Goal: Communication & Community: Answer question/provide support

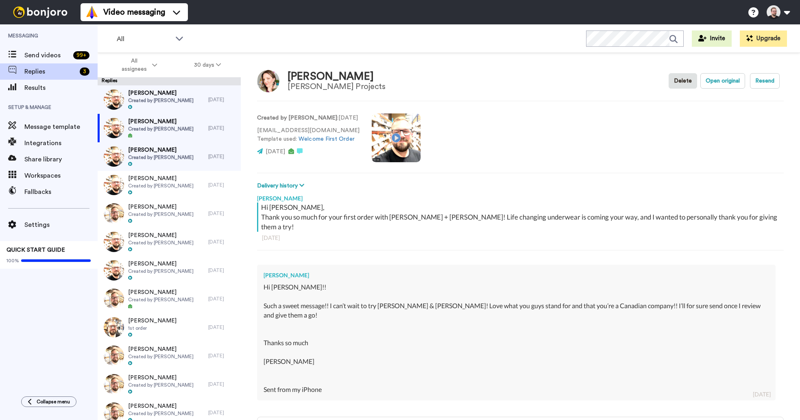
scroll to position [64, 0]
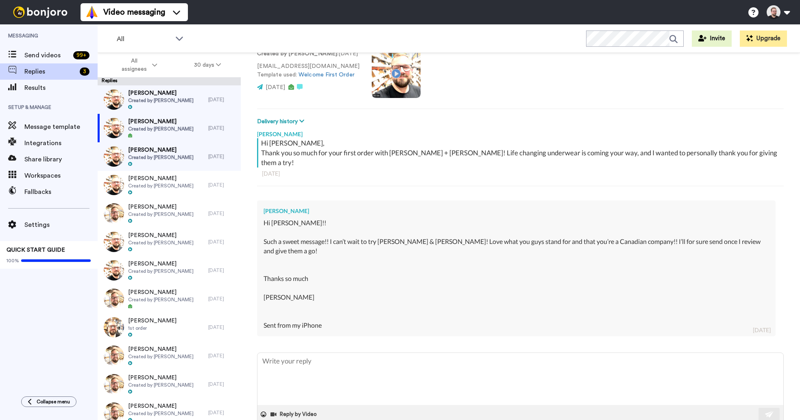
type textarea "x"
click at [144, 153] on span "[PERSON_NAME]" at bounding box center [160, 150] width 65 height 8
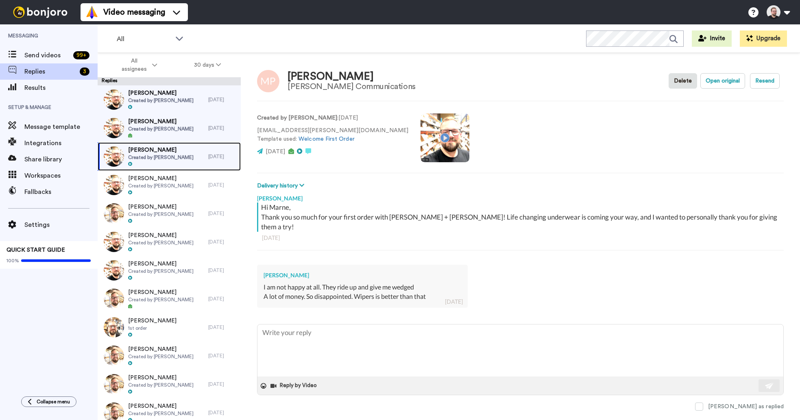
click at [144, 154] on span "Created by [PERSON_NAME]" at bounding box center [160, 157] width 65 height 7
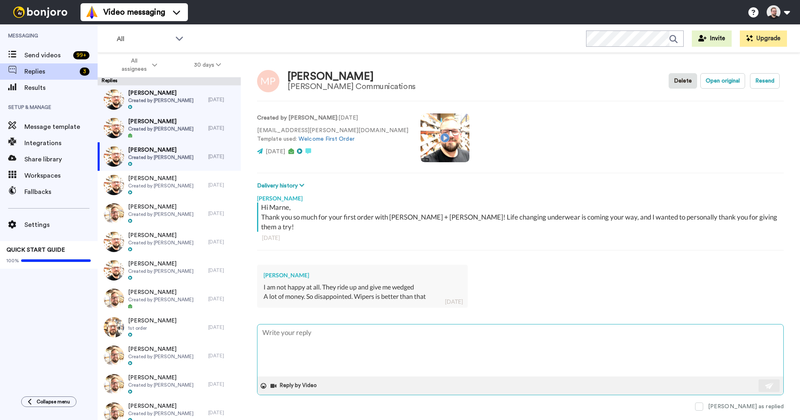
click at [341, 325] on textarea at bounding box center [521, 351] width 526 height 52
type textarea "x"
type textarea "H"
type textarea "x"
type textarea "Hi"
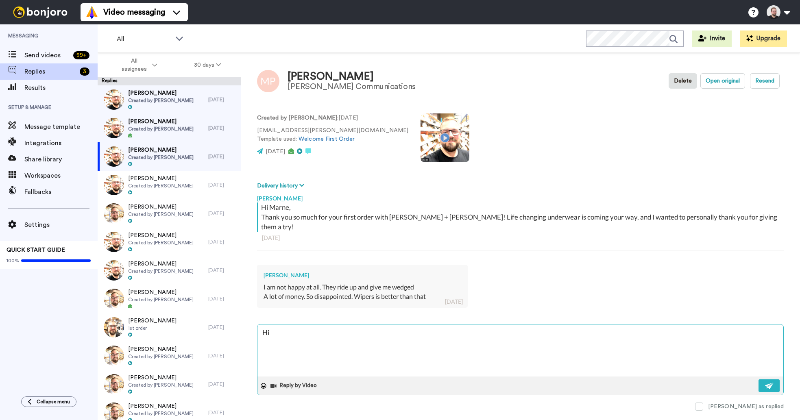
type textarea "x"
type textarea "Hi"
type textarea "x"
type textarea "Hi M"
type textarea "x"
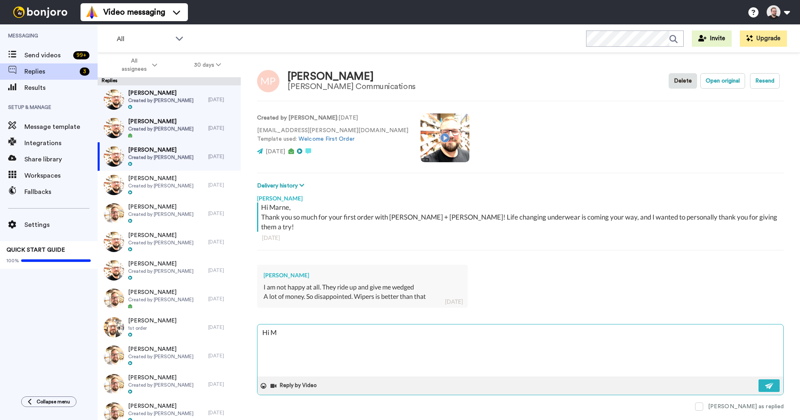
type textarea "Hi [PERSON_NAME]"
type textarea "x"
type textarea "Hi Mar"
type textarea "x"
type textarea "Hi Marn"
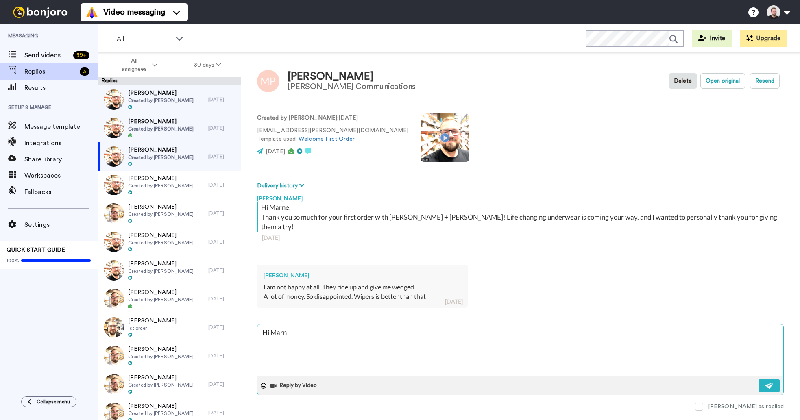
type textarea "x"
type textarea "Hi Marne"
type textarea "x"
type textarea "Hi Marne,"
type textarea "x"
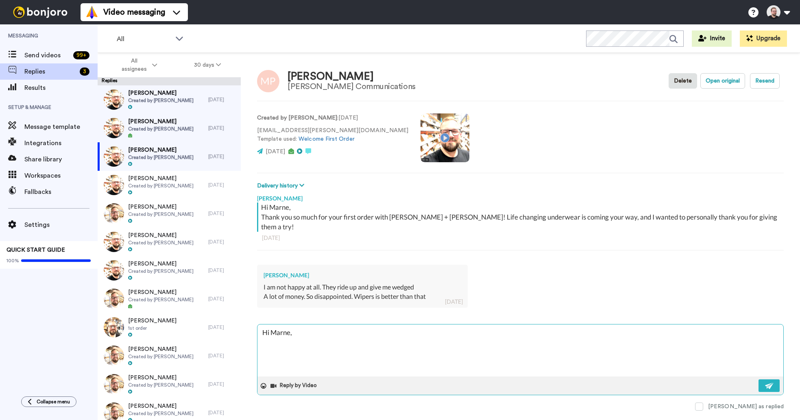
type textarea "Hi Marne,"
type textarea "x"
type textarea "Hi Marne,"
type textarea "x"
type textarea "Hi Marne,"
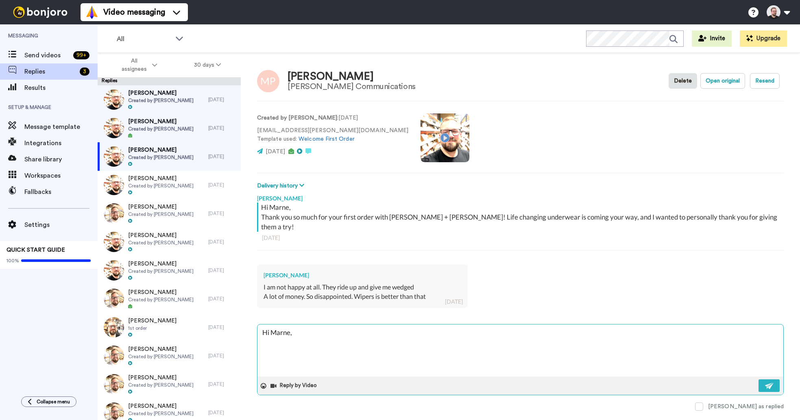
type textarea "x"
type textarea "Hi Marne, I"
type textarea "x"
type textarea "Hi Marne, I'"
type textarea "x"
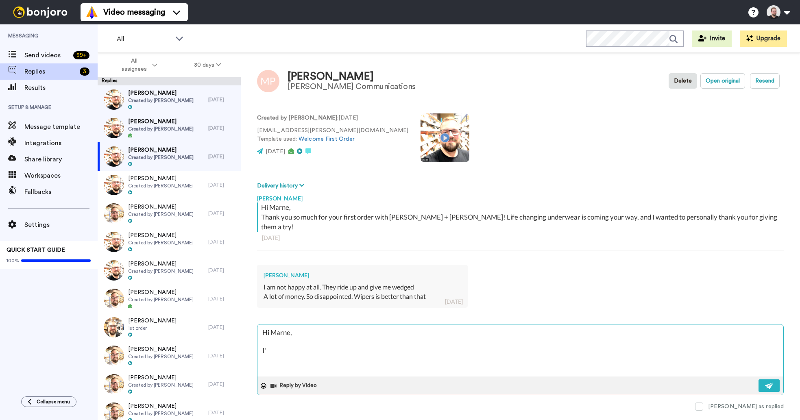
type textarea "Hi Marne, I'm"
type textarea "x"
type textarea "Hi Marne, I'm s"
type textarea "x"
type textarea "Hi Marne, I'm so"
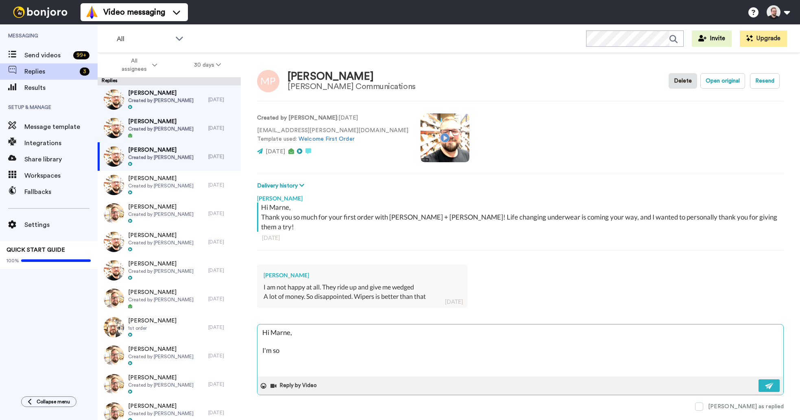
type textarea "x"
type textarea "Hi Marne, I'm sor"
type textarea "x"
type textarea "Hi Marne, I'm sorr"
type textarea "x"
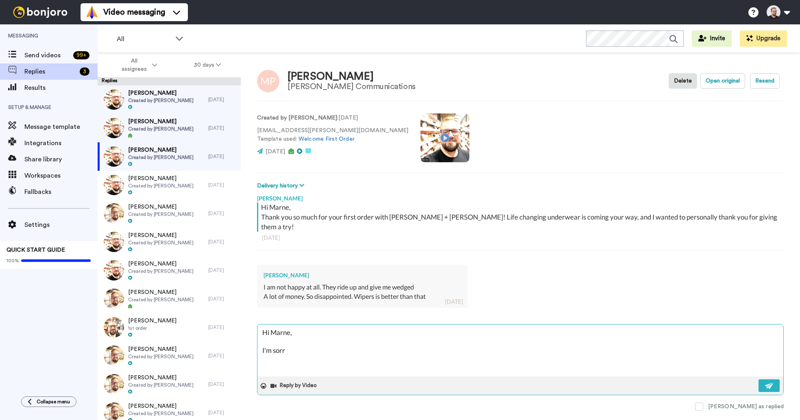
type textarea "Hi Marne, I'm sorry"
type textarea "x"
type textarea "Hi Marne, I'm sorry"
type textarea "x"
type textarea "Hi Marne, I'm sorry t"
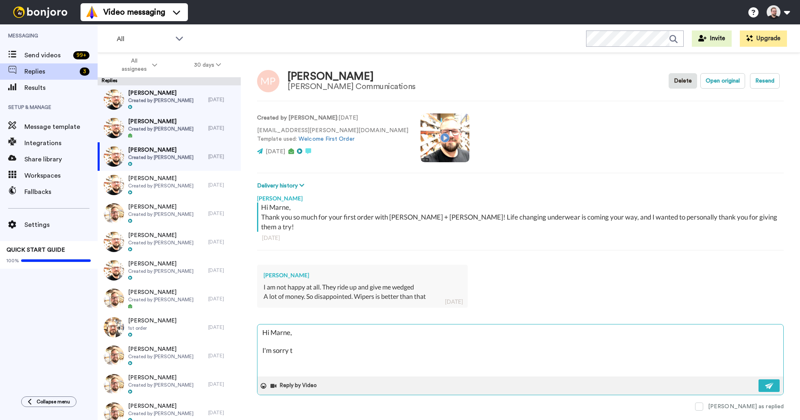
type textarea "x"
type textarea "Hi Marne, I'm sorry to"
type textarea "x"
type textarea "Hi Marne, I'm sorry to"
type textarea "x"
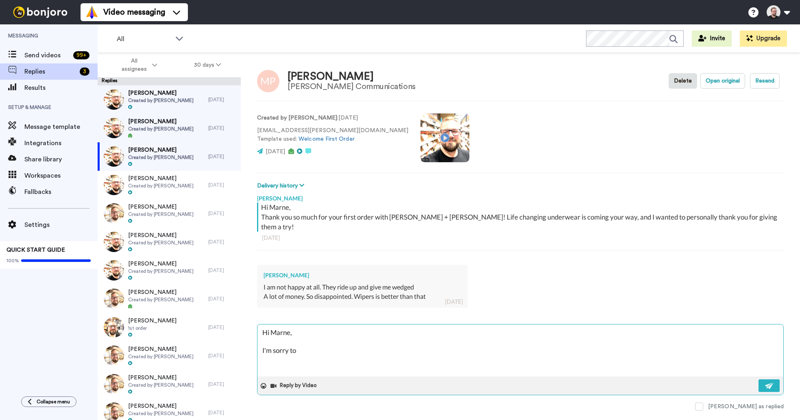
type textarea "Hi Marne, I'm sorry to h"
type textarea "x"
type textarea "Hi Marne, I'm sorry to he"
type textarea "x"
type textarea "Hi Marne, I'm sorry to hea"
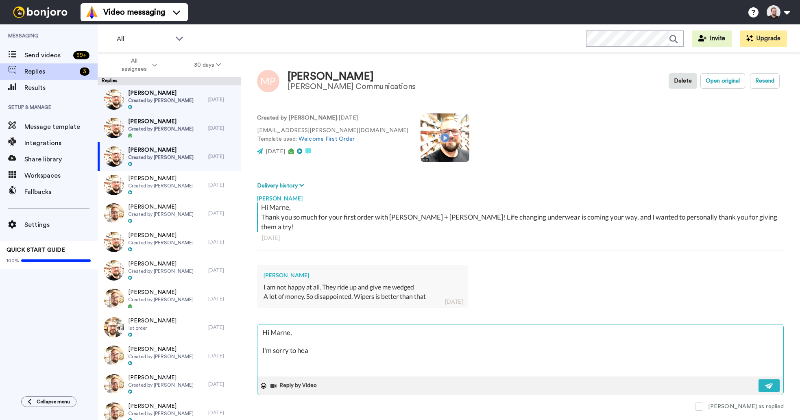
type textarea "x"
type textarea "Hi Marne, I'm sorry to hear"
type textarea "x"
type textarea "Hi Marne, I'm sorry to hear"
type textarea "x"
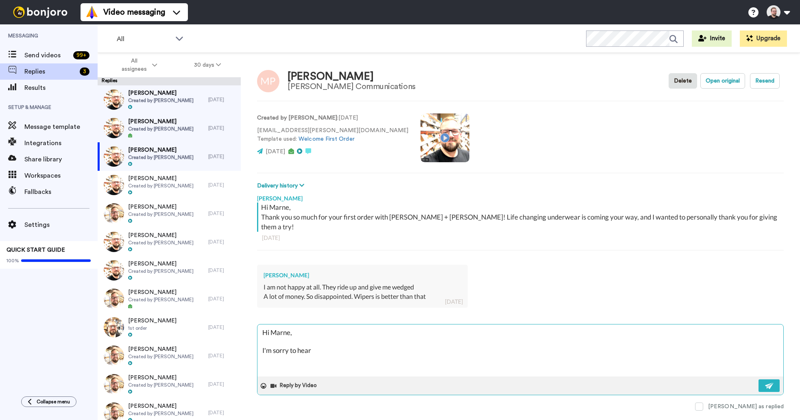
type textarea "Hi Marne, I'm sorry to hear y"
type textarea "x"
type textarea "Hi Marne, I'm sorry to hear yo"
type textarea "x"
type textarea "Hi Marne, I'm sorry to hear you"
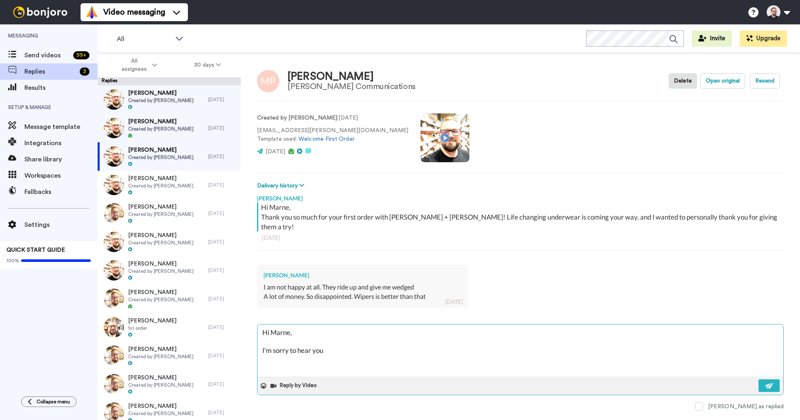
type textarea "x"
type textarea "Hi Marne, I'm sorry to hear you'"
type textarea "x"
type textarea "Hi Marne, I'm sorry to hear you'r"
type textarea "x"
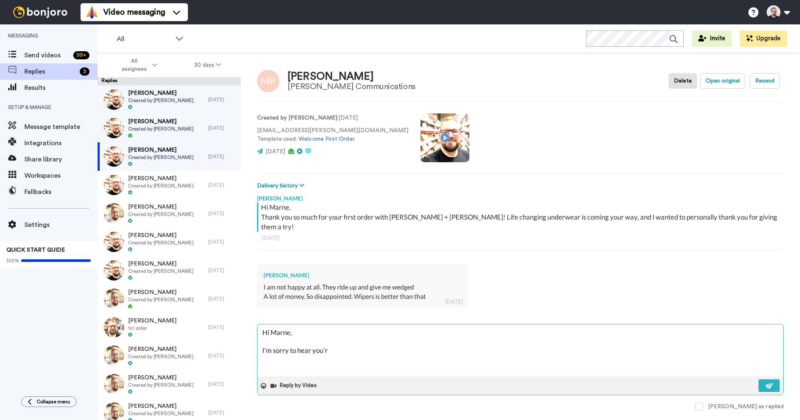
type textarea "Hi Marne, I'm sorry to hear you're"
type textarea "x"
type textarea "Hi Marne, I'm sorry to hear you're"
type textarea "x"
type textarea "Hi Marne, I'm sorry to hear you're d"
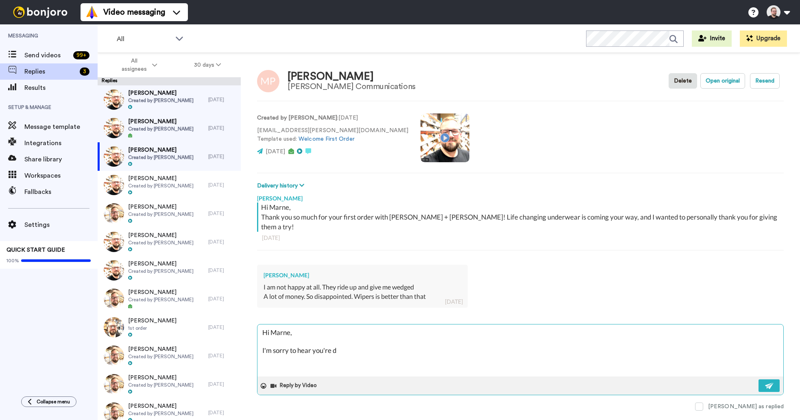
type textarea "x"
type textarea "Hi Marne, I'm sorry to hear you're di"
type textarea "x"
type textarea "Hi Marne, I'm sorry to hear you're dis"
type textarea "x"
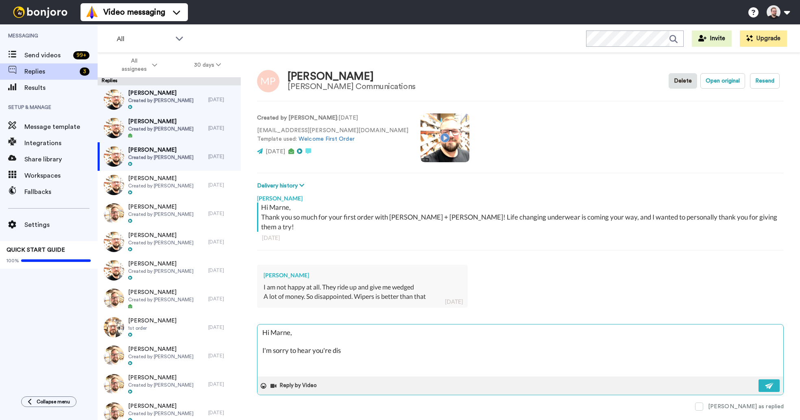
type textarea "Hi Marne, I'm sorry to hear you're disa"
type textarea "x"
type textarea "Hi Marne, I'm sorry to hear you're disap"
type textarea "x"
type textarea "Hi Marne, I'm sorry to hear you're disapp"
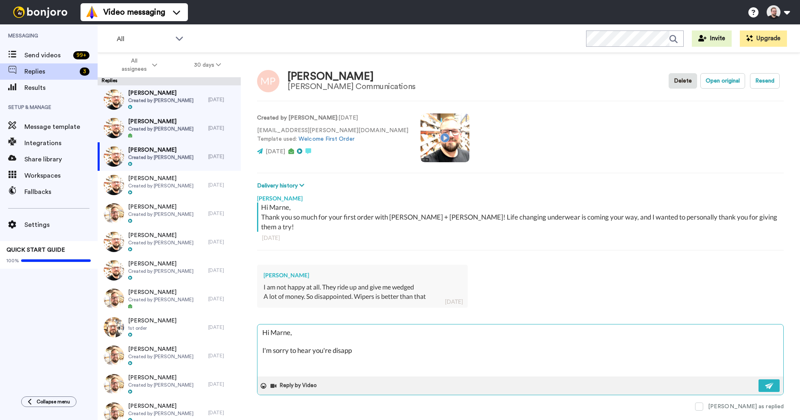
type textarea "x"
type textarea "Hi Marne, I'm sorry to hear you're disappo9"
type textarea "x"
type textarea "Hi Marne, I'm sorry to hear you're disappo9i"
type textarea "x"
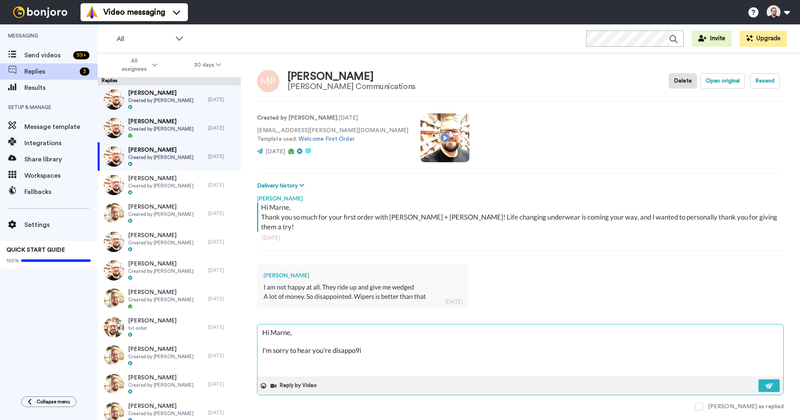
type textarea "Hi Marne, I'm sorry to hear you're disappo9in"
type textarea "x"
type textarea "Hi Marne, I'm sorry to hear you're disappo9i"
type textarea "x"
type textarea "Hi Marne, I'm sorry to hear you're disappo9"
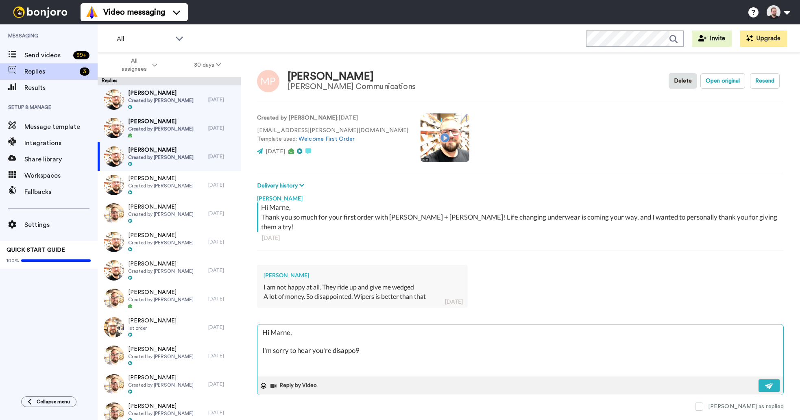
type textarea "x"
type textarea "Hi Marne, I'm sorry to hear you're disappo"
type textarea "x"
type textarea "Hi Marne, I'm sorry to hear you're disappoi"
type textarea "x"
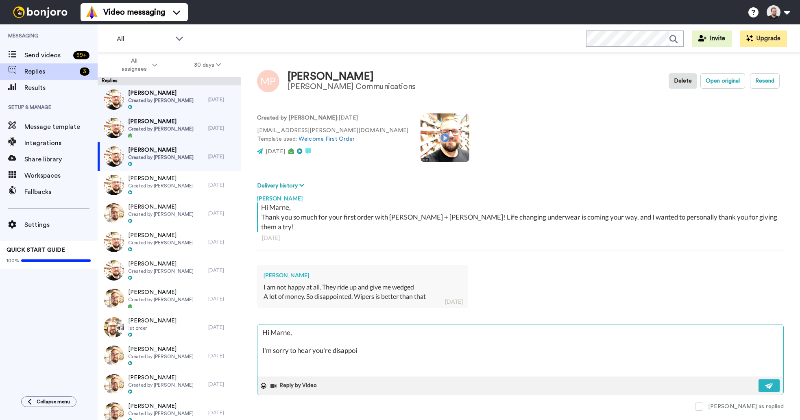
type textarea "Hi Marne, I'm sorry to hear you're disappoin"
type textarea "x"
type textarea "Hi Marne, I'm sorry to hear you're disappoingt"
type textarea "x"
type textarea "Hi Marne, I'm sorry to hear you're disappoingtr"
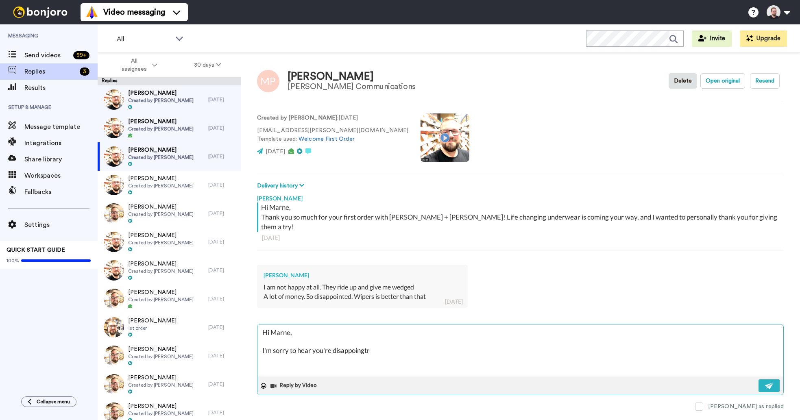
type textarea "x"
type textarea "Hi Marne, I'm sorry to hear you're disappoingt"
type textarea "x"
type textarea "Hi Marne, I'm sorry to hear you're disappoing"
type textarea "x"
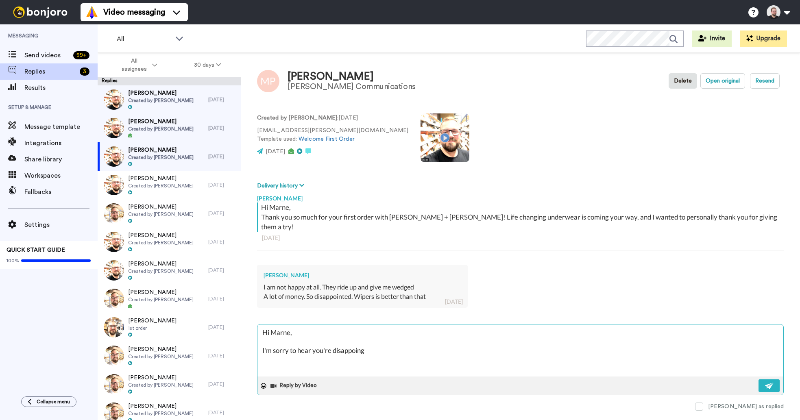
type textarea "Hi Marne, I'm sorry to hear you're disappoin"
type textarea "x"
type textarea "Hi Marne, I'm sorry to hear you're disappointe"
type textarea "x"
type textarea "Hi Marne, I'm sorry to hear you're disappointed"
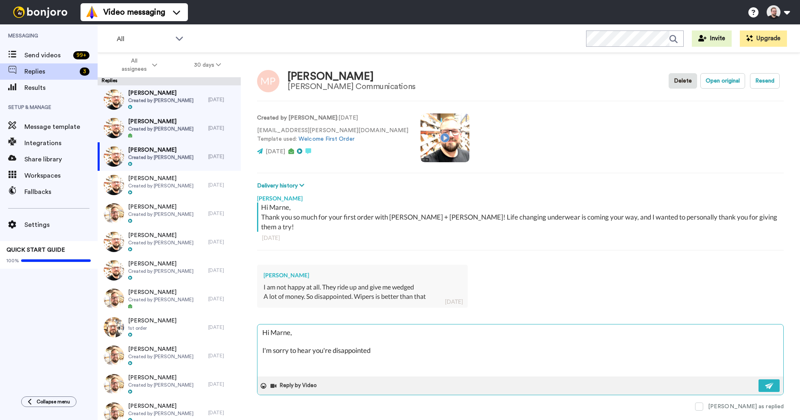
type textarea "x"
type textarea "Hi Marne, I'm sorry to hear you're disappointed"
type textarea "x"
type textarea "Hi Marne, I'm sorry to hear you're disappointed i"
type textarea "x"
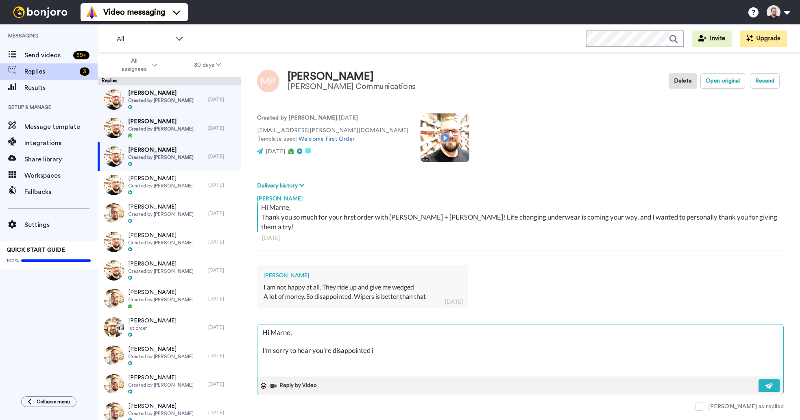
type textarea "Hi Marne, I'm sorry to hear you're disappointed in"
type textarea "x"
type textarea "Hi Marne, I'm sorry to hear you're disappointed in"
type textarea "x"
type textarea "Hi Marne, I'm sorry to hear you're disappointed in y"
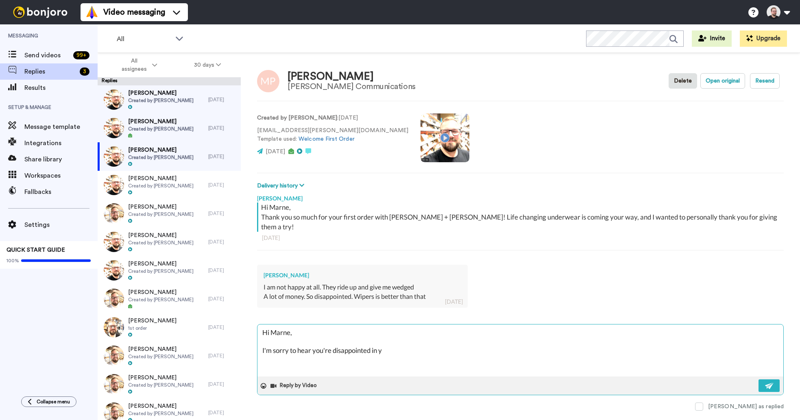
type textarea "x"
type textarea "Hi Marne, I'm sorry to hear you're disappointed in"
type textarea "x"
type textarea "Hi Marne, I'm sorry to hear you're disappointed in th"
type textarea "x"
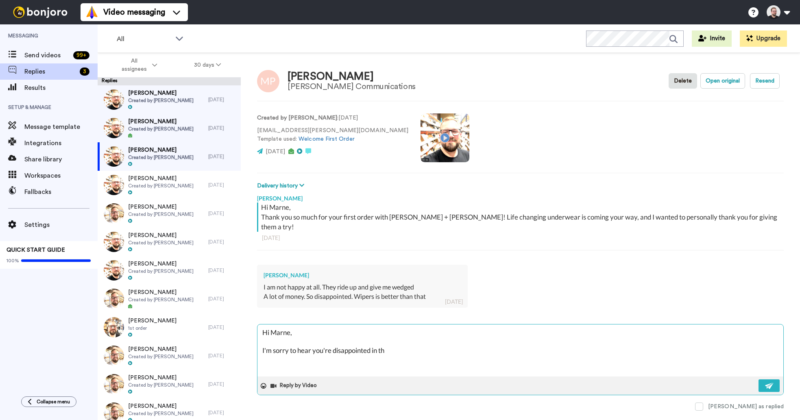
type textarea "Hi Marne, I'm sorry to hear you're disappointed in the"
type textarea "x"
type textarea "Hi Marne, I'm sorry to hear you're disappointed in the"
type textarea "x"
type textarea "Hi Marne, I'm sorry to hear you're disappointed in the p"
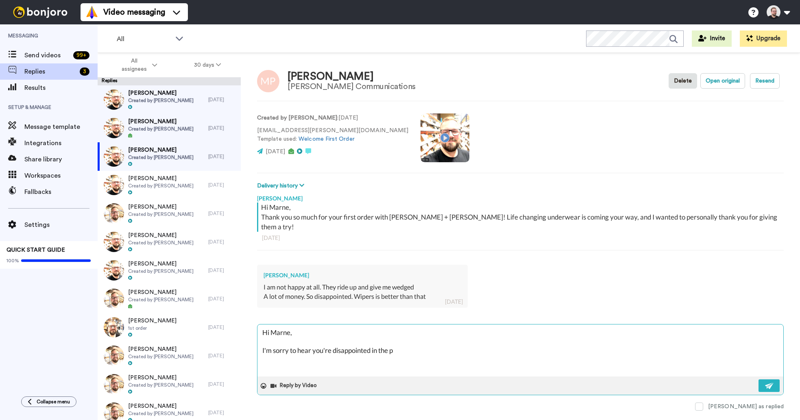
type textarea "x"
type textarea "Hi Marne, I'm sorry to hear you're disappointed in the pr"
type textarea "x"
type textarea "Hi Marne, I'm sorry to hear you're disappointed in the pro"
type textarea "x"
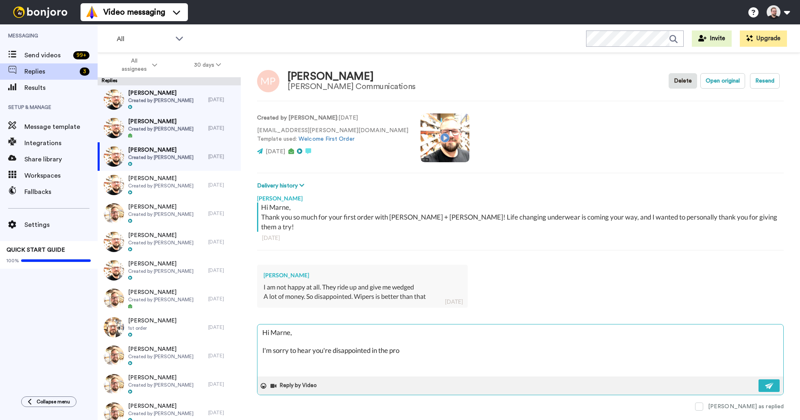
type textarea "Hi Marne, I'm sorry to hear you're disappointed in the prod"
type textarea "x"
type textarea "Hi Marne, I'm sorry to hear you're disappointed in the produ"
type textarea "x"
type textarea "Hi Marne, I'm sorry to hear you're disappointed in the produc"
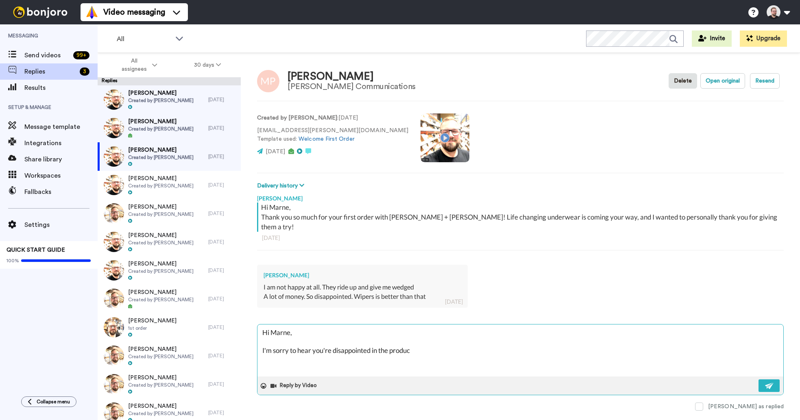
type textarea "x"
type textarea "Hi Marne, I'm sorry to hear you're disappointed in the product"
type textarea "x"
type textarea "Hi Marne, I'm sorry to hear you're disappointed in the products"
type textarea "x"
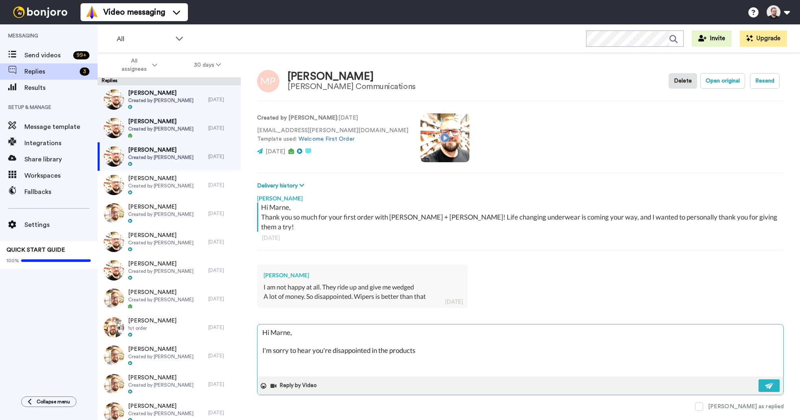
type textarea "Hi Marne, I'm sorry to hear you're disappointed in the products"
type textarea "x"
type textarea "Hi Marne, I'm sorry to hear you're disappointed in the products y"
type textarea "x"
type textarea "Hi Marne, I'm sorry to hear you're disappointed in the products yo"
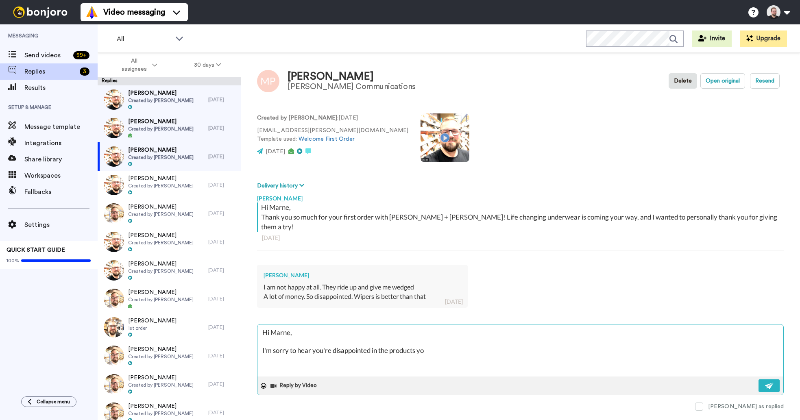
type textarea "x"
type textarea "Hi Marne, I'm sorry to hear you're disappointed in the products you"
type textarea "x"
type textarea "Hi Marne, I'm sorry to hear you're disappointed in the products you["
type textarea "x"
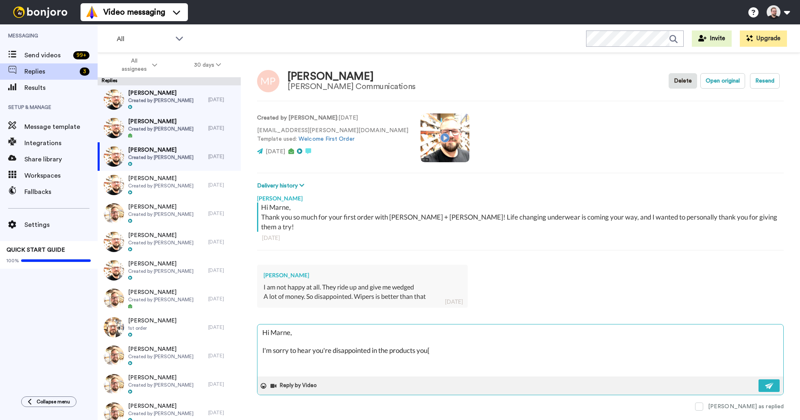
type textarea "Hi Marne, I'm sorry to hear you're disappointed in the products you[v"
type textarea "x"
type textarea "Hi Marne, I'm sorry to hear you're disappointed in the products you["
type textarea "x"
type textarea "Hi Marne, I'm sorry to hear you're disappointed in the products you"
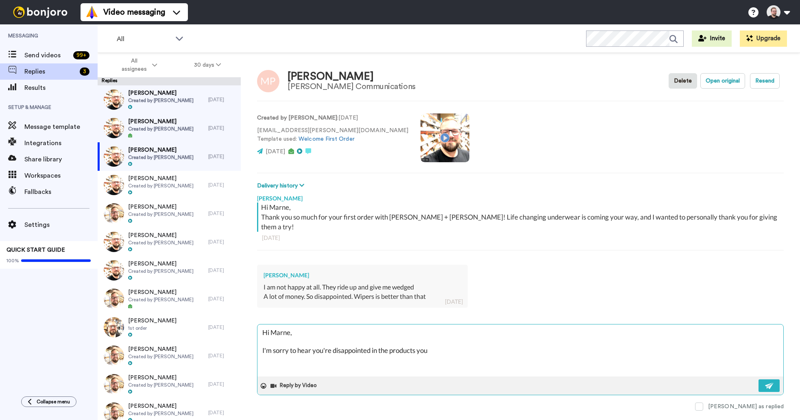
type textarea "x"
type textarea "Hi Marne, I'm sorry to hear you're disappointed in the products you'"
type textarea "x"
type textarea "Hi Marne, I'm sorry to hear you're disappointed in the products you'v"
type textarea "x"
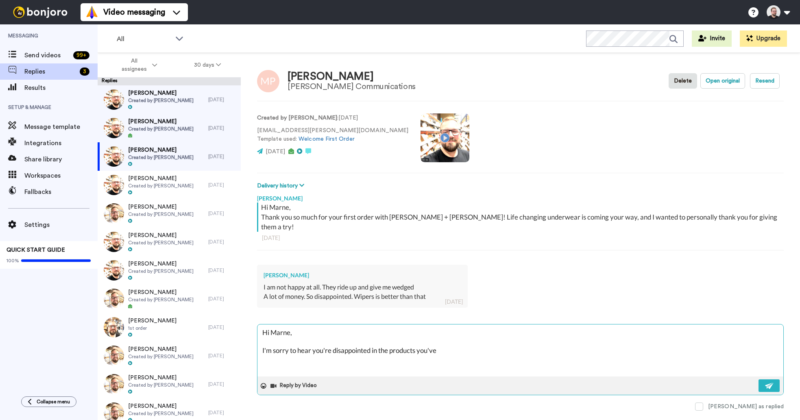
type textarea "Hi Marne, I'm sorry to hear you're disappointed in the products you've"
type textarea "x"
type textarea "Hi Marne, I'm sorry to hear you're disappointed in the products you've p"
type textarea "x"
type textarea "Hi Marne, I'm sorry to hear you're disappointed in the products you've pu"
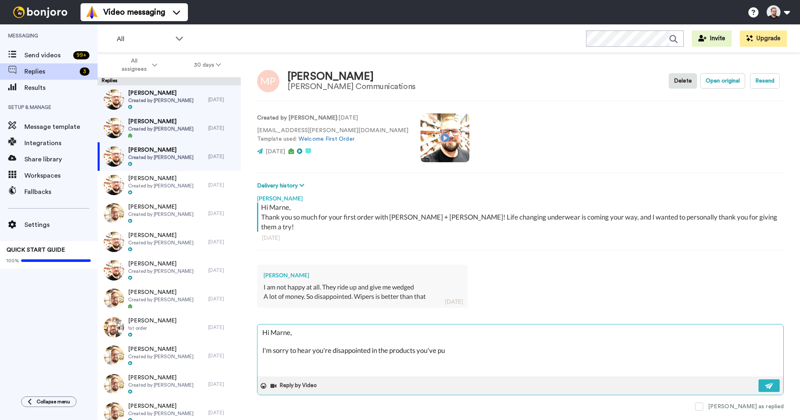
type textarea "x"
type textarea "Hi Marne, I'm sorry to hear you're disappointed in the products you've pur"
type textarea "x"
type textarea "Hi Marne, I'm sorry to hear you're disappointed in the products you've purc"
type textarea "x"
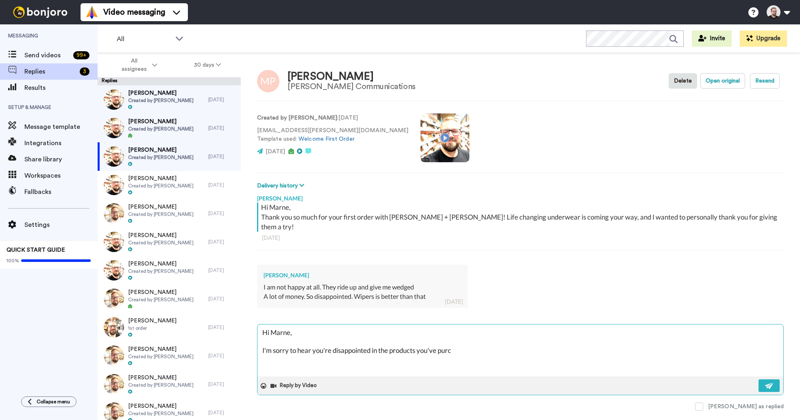
type textarea "Hi Marne, I'm sorry to hear you're disappointed in the products you've purch"
type textarea "x"
type textarea "Hi Marne, I'm sorry to hear you're disappointed in the products you've purcha"
type textarea "x"
type textarea "Hi Marne, I'm sorry to hear you're disappointed in the products you've purchas"
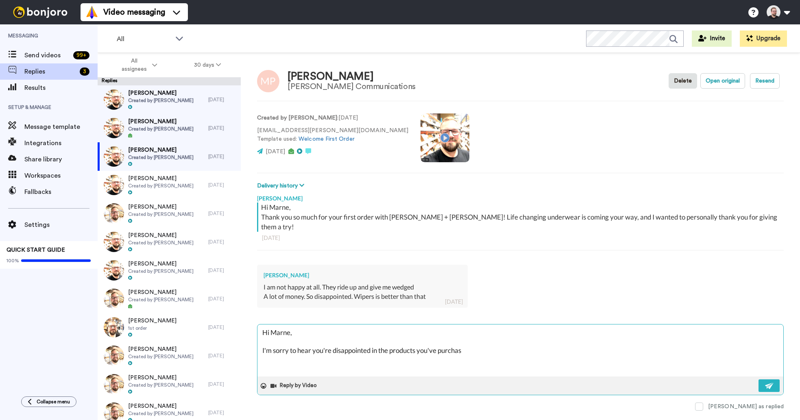
type textarea "x"
type textarea "Hi Marne, I'm sorry to hear you're disappointed in the products you've purchase"
type textarea "x"
type textarea "Hi Marne, I'm sorry to hear you're disappointed in the products you've purchased"
type textarea "x"
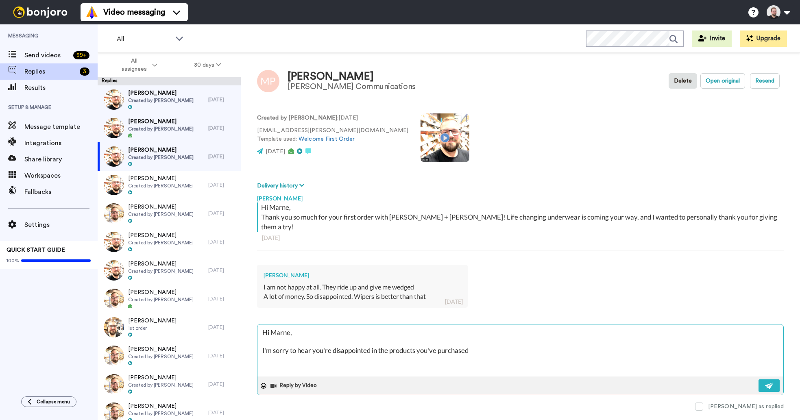
type textarea "Hi Marne, I'm sorry to hear you're disappointed in the products you've purchase…"
type textarea "x"
type textarea "Hi Marne, I'm sorry to hear you're disappointed in the products you've purchase…"
type textarea "x"
type textarea "Hi Marne, I'm sorry to hear you're disappointed in the products you've purchase…"
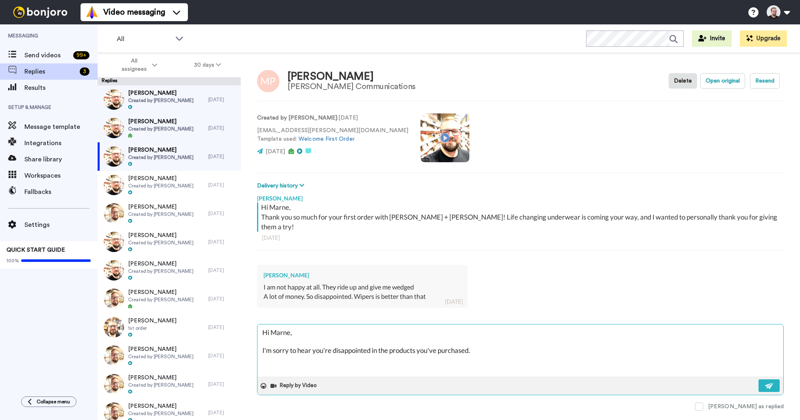
type textarea "x"
type textarea "Hi Marne, I'm sorry to hear you're disappointed in the products you've purchase…"
type textarea "x"
type textarea "Hi Marne, I'm sorry to hear you're disappointed in the products you've purchase…"
type textarea "x"
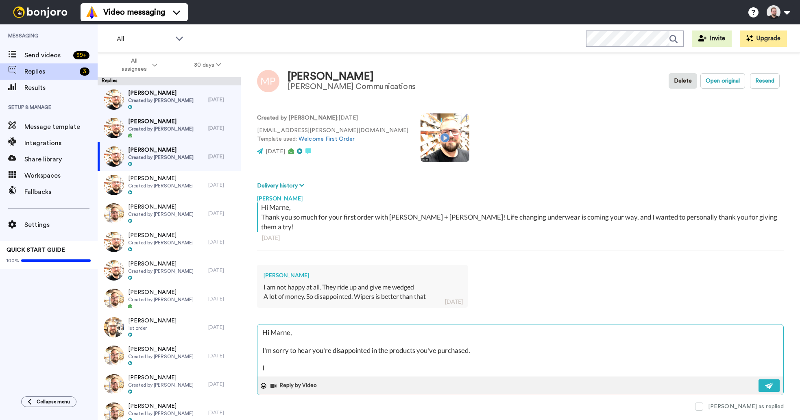
type textarea "Hi Marne, I'm sorry to hear you're disappointed in the products you've purchase…"
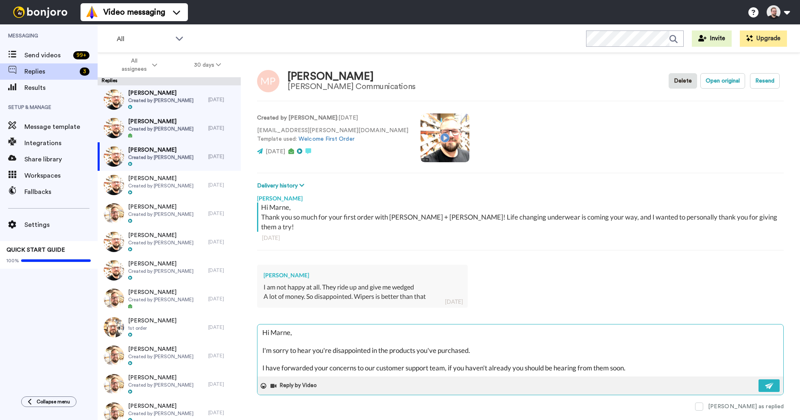
scroll to position [13, 0]
paste textarea "I hope you have a great rest of your week!"
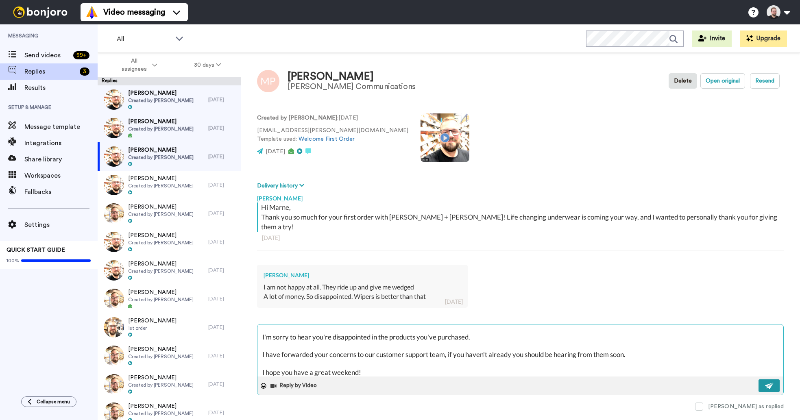
click at [764, 380] on button at bounding box center [769, 386] width 21 height 13
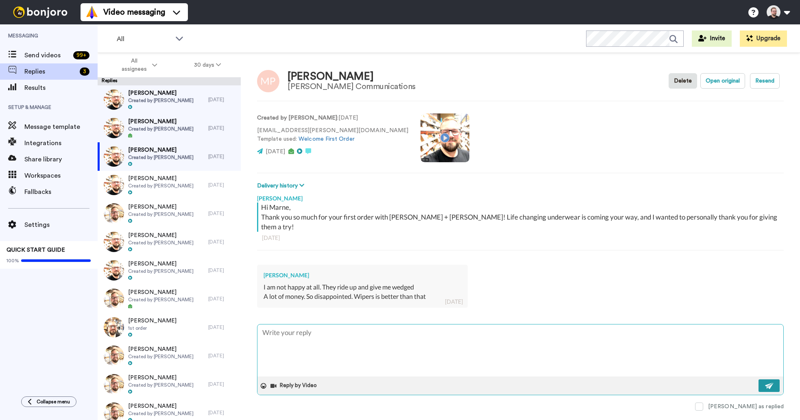
scroll to position [0, 0]
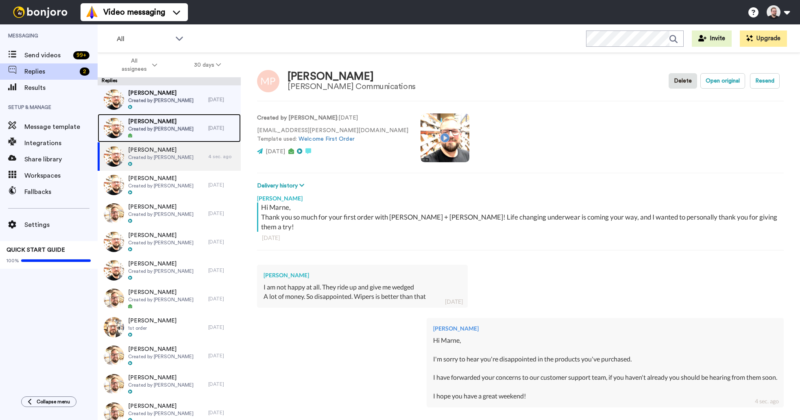
click at [170, 128] on span "Created by [PERSON_NAME]" at bounding box center [160, 129] width 65 height 7
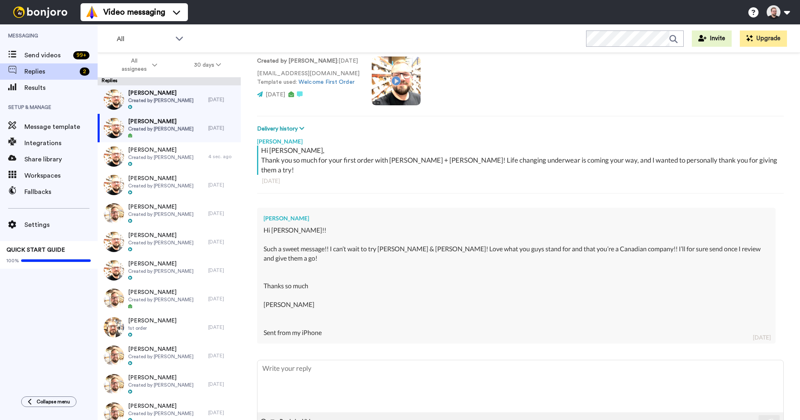
scroll to position [64, 0]
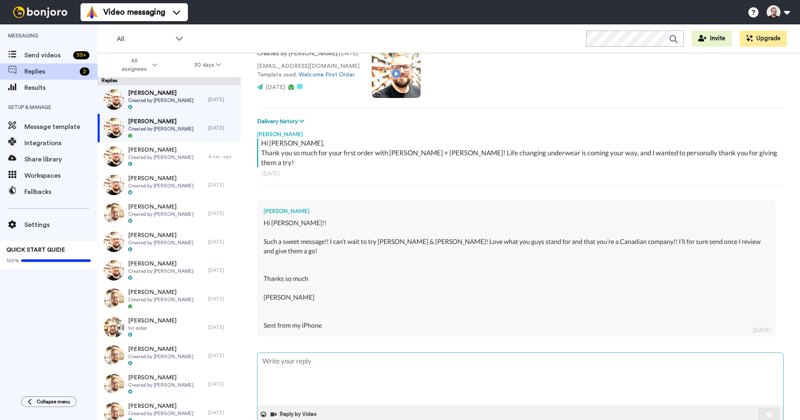
click at [341, 361] on textarea at bounding box center [521, 379] width 526 height 52
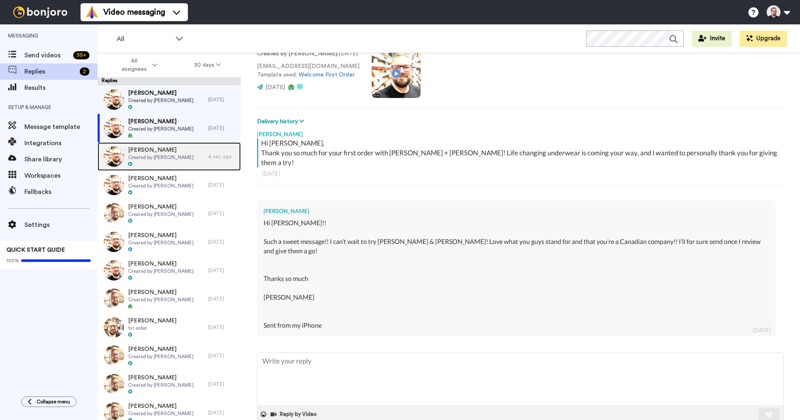
click at [169, 168] on div "[PERSON_NAME] Created by [PERSON_NAME]" at bounding box center [153, 156] width 111 height 28
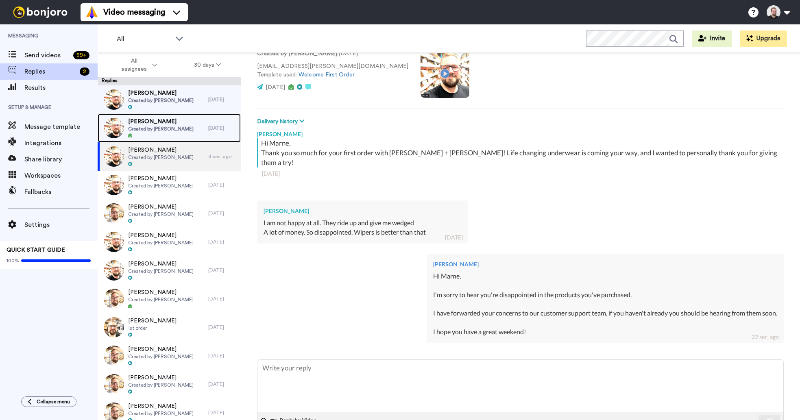
click at [157, 121] on span "[PERSON_NAME]" at bounding box center [160, 122] width 65 height 8
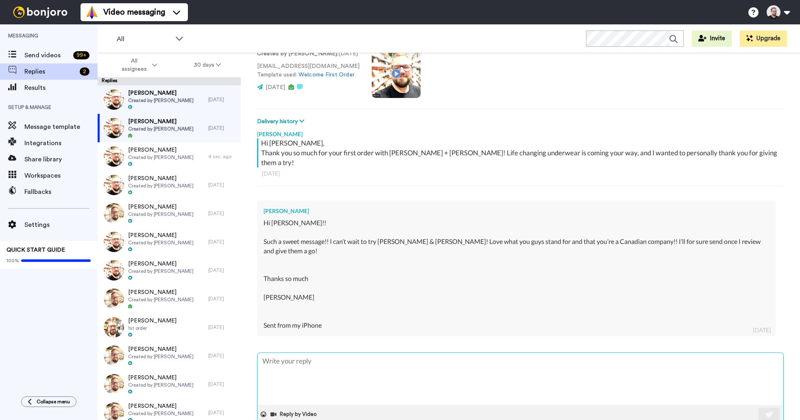
click at [323, 353] on textarea at bounding box center [521, 379] width 526 height 52
click at [482, 358] on textarea "Hi [PERSON_NAME], I hope you've received your order and have enjoyed the produc…" at bounding box center [521, 379] width 526 height 52
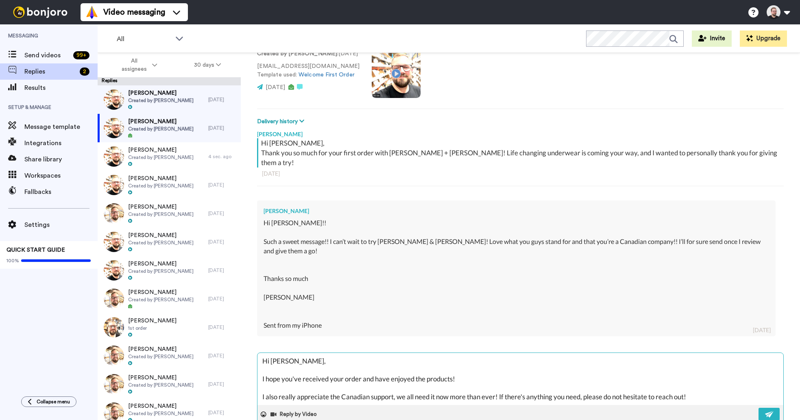
scroll to position [13, 0]
paste textarea "I hope you have a great rest of your week!"
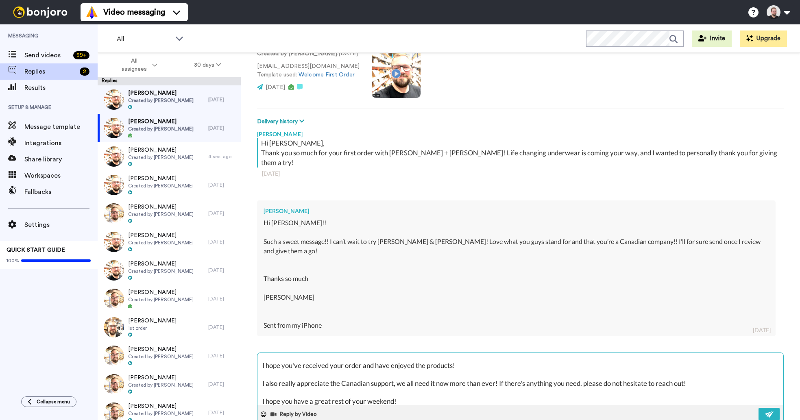
scroll to position [17, 0]
drag, startPoint x: 366, startPoint y: 382, endPoint x: 335, endPoint y: 377, distance: 31.4
click at [335, 377] on textarea "Hi [PERSON_NAME], I hope you've received your order and have enjoyed the produc…" at bounding box center [521, 379] width 526 height 52
click at [768, 411] on img at bounding box center [769, 414] width 9 height 7
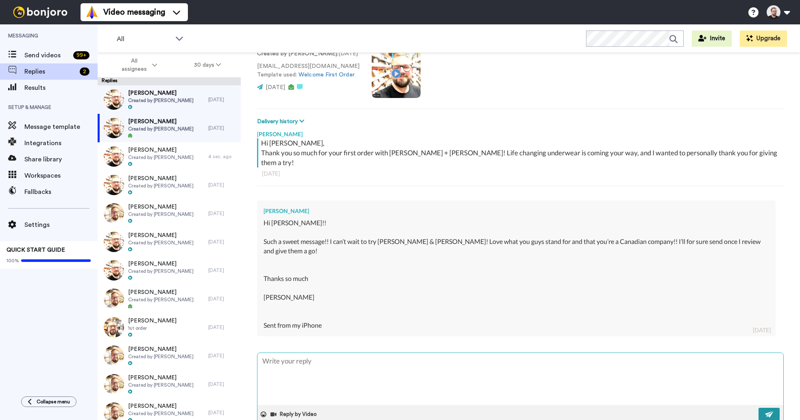
scroll to position [0, 0]
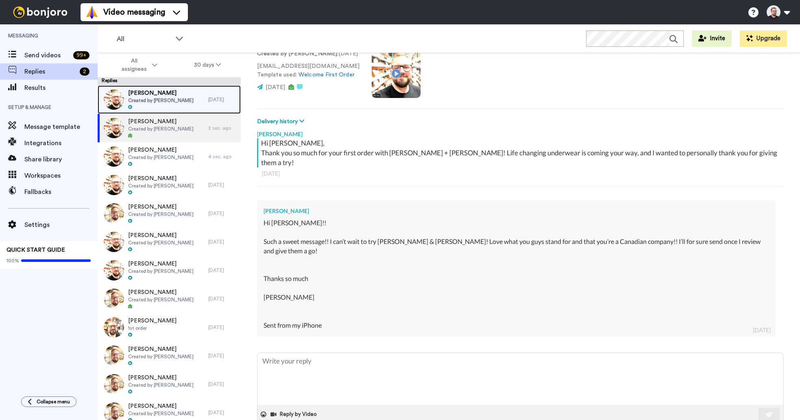
click at [191, 98] on div "[PERSON_NAME] Created by [PERSON_NAME]" at bounding box center [153, 99] width 111 height 28
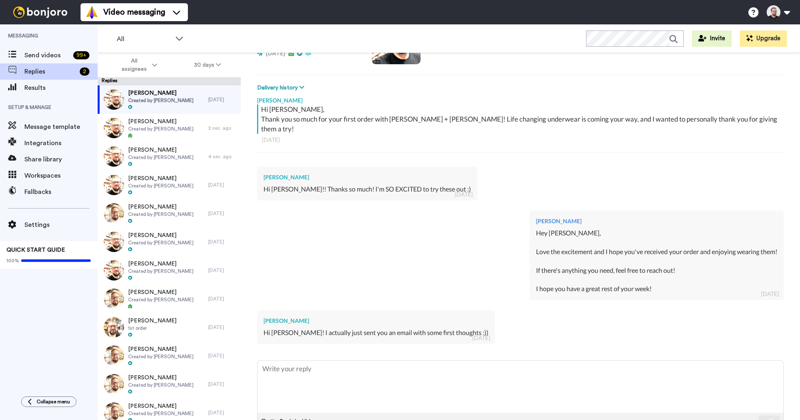
scroll to position [99, 0]
click at [333, 369] on textarea at bounding box center [521, 386] width 526 height 52
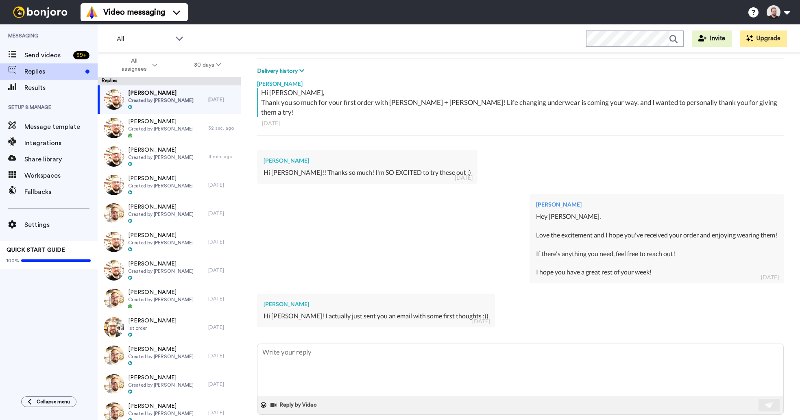
click at [703, 420] on span at bounding box center [699, 426] width 8 height 8
